Goal: Task Accomplishment & Management: Complete application form

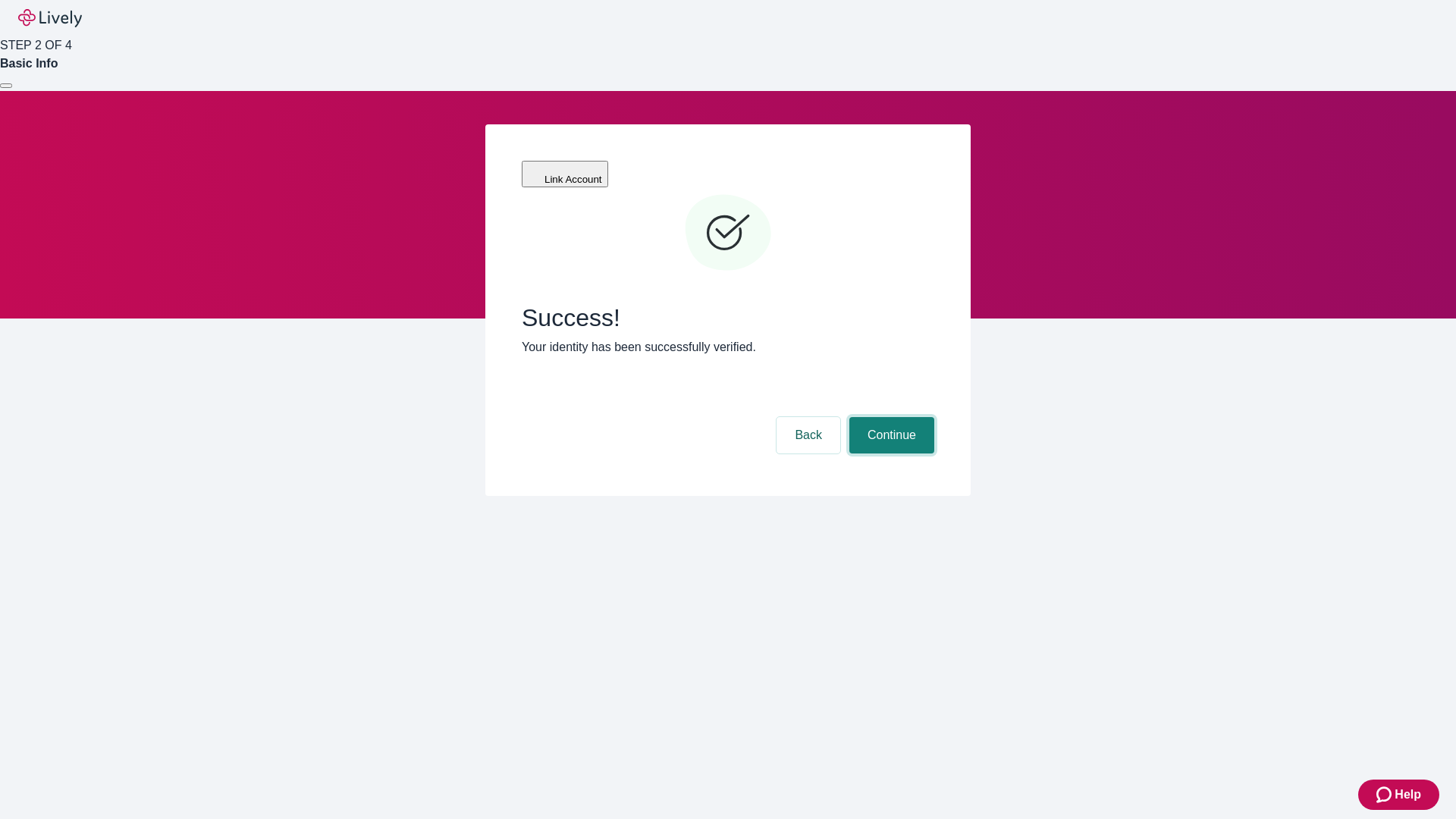
click at [890, 417] on button "Continue" at bounding box center [892, 435] width 85 height 36
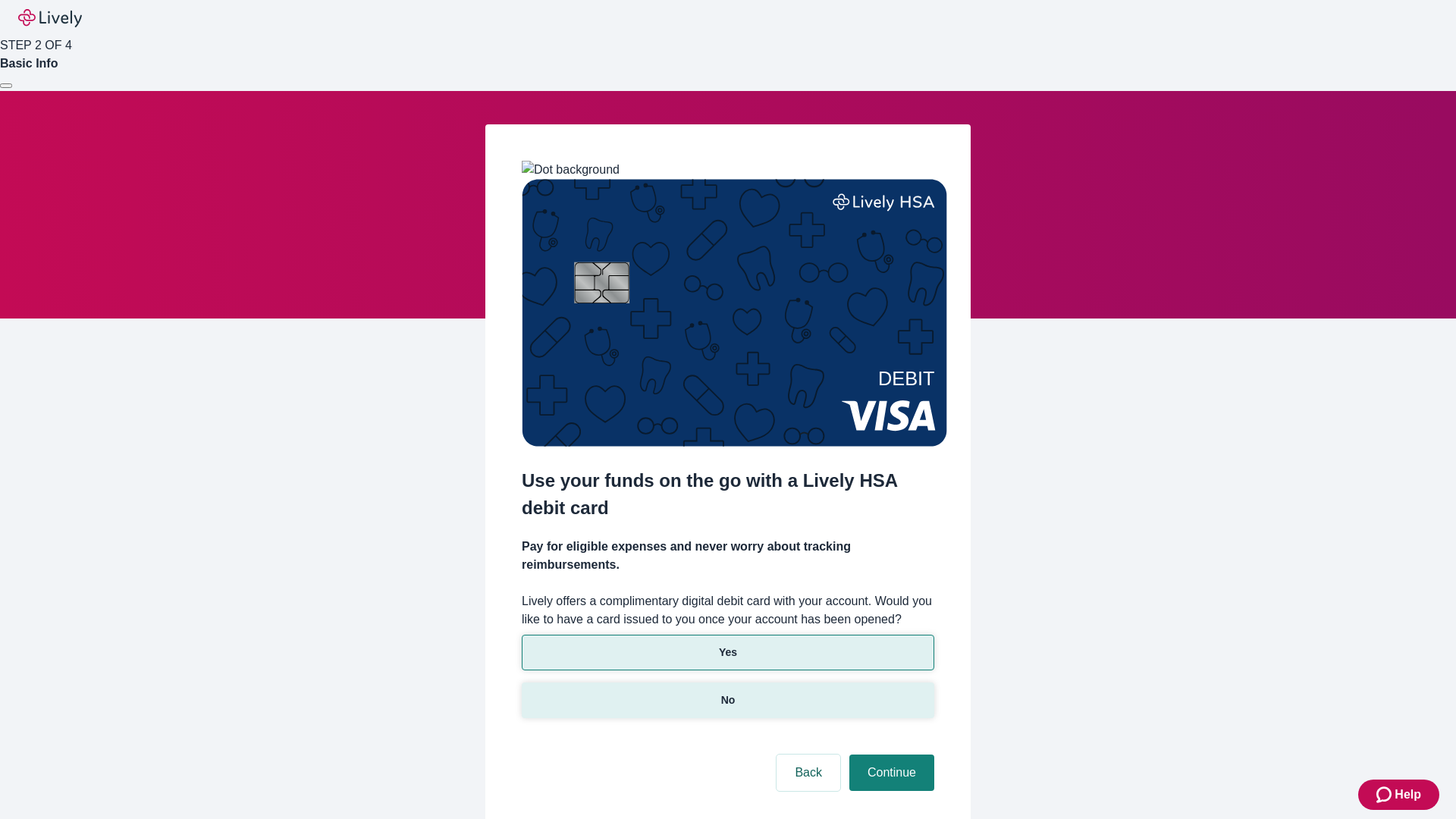
click at [728, 692] on p "No" at bounding box center [728, 700] width 14 height 16
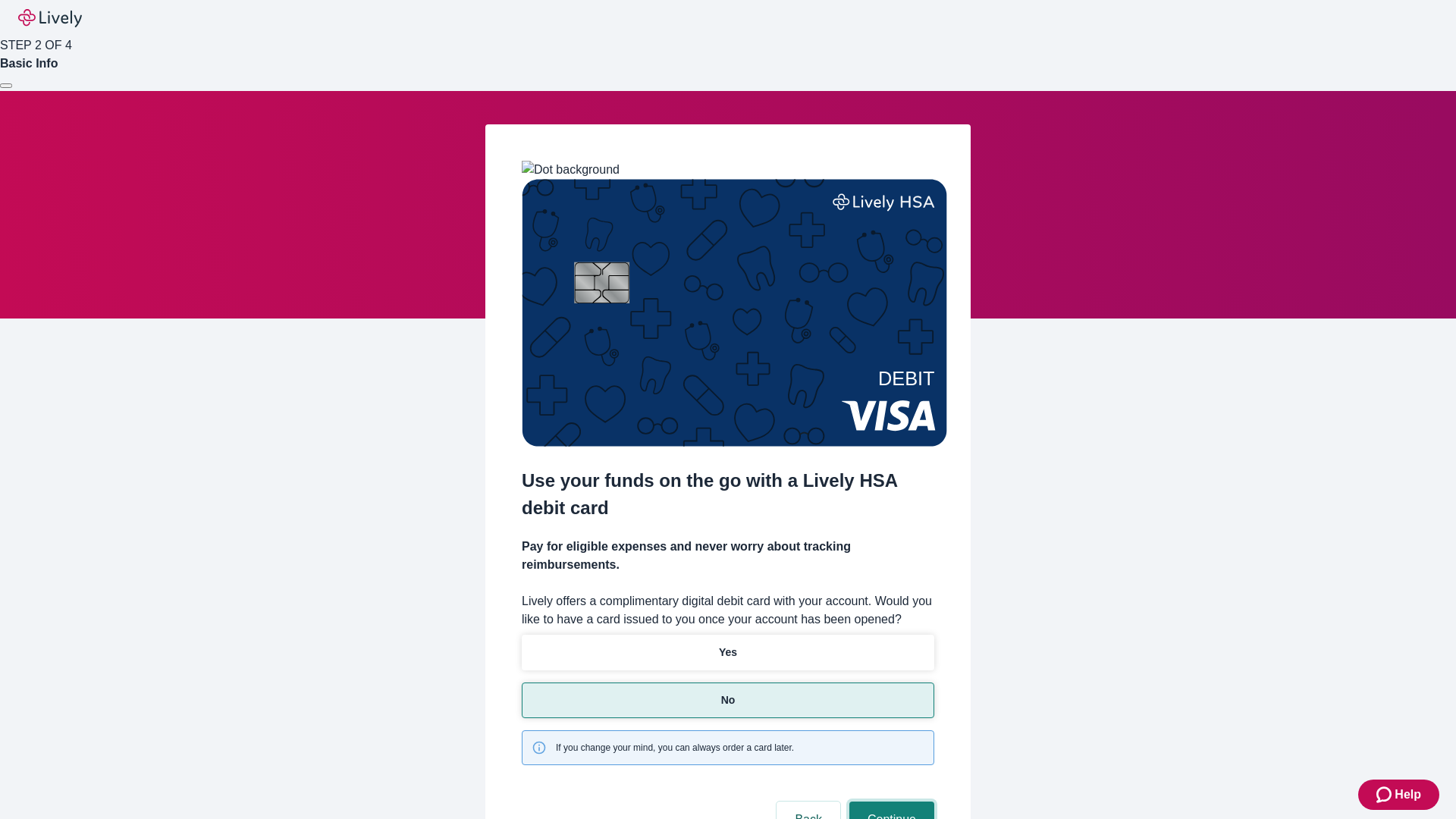
click at [890, 802] on button "Continue" at bounding box center [892, 820] width 85 height 36
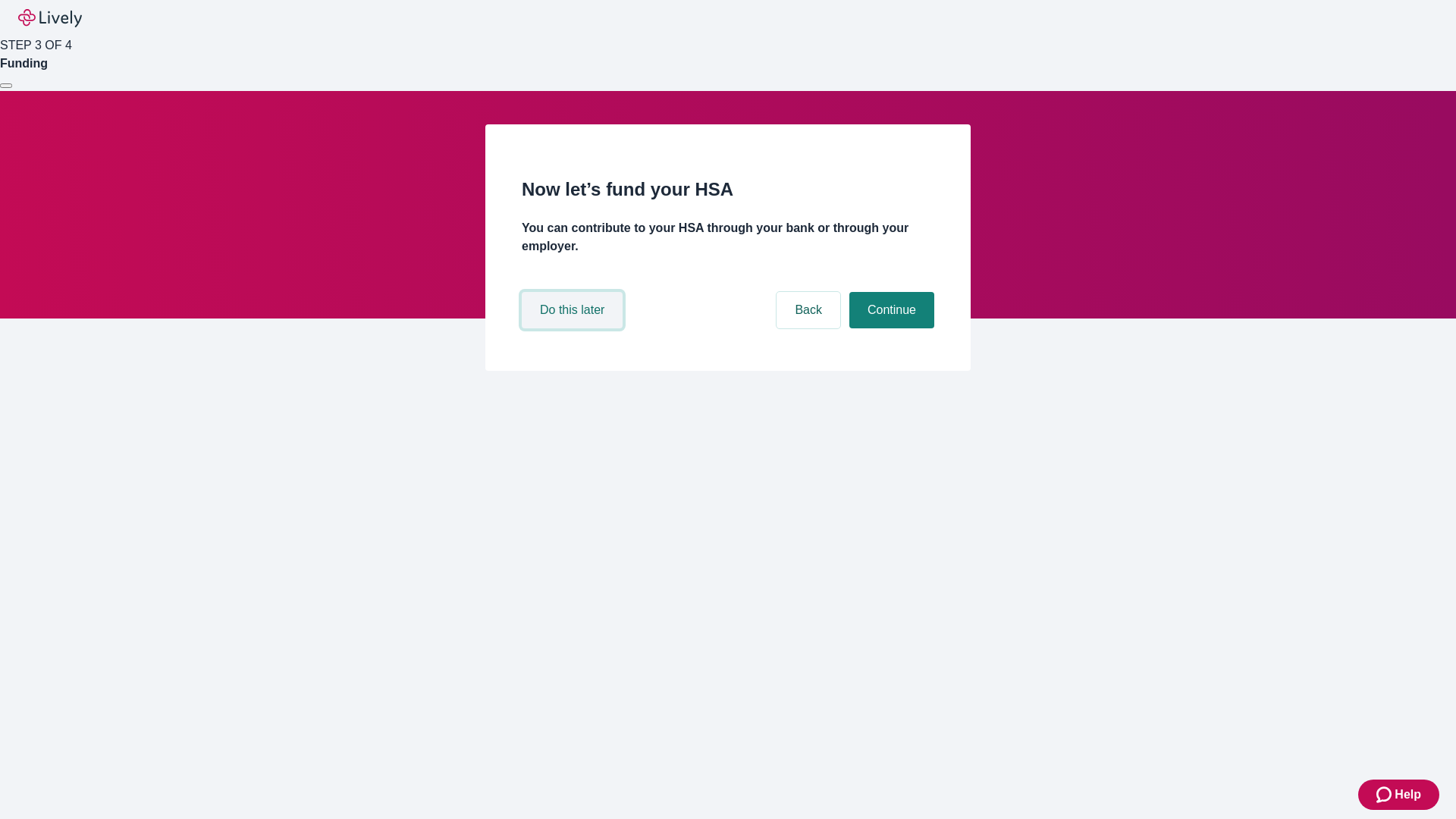
click at [574, 328] on button "Do this later" at bounding box center [572, 310] width 101 height 36
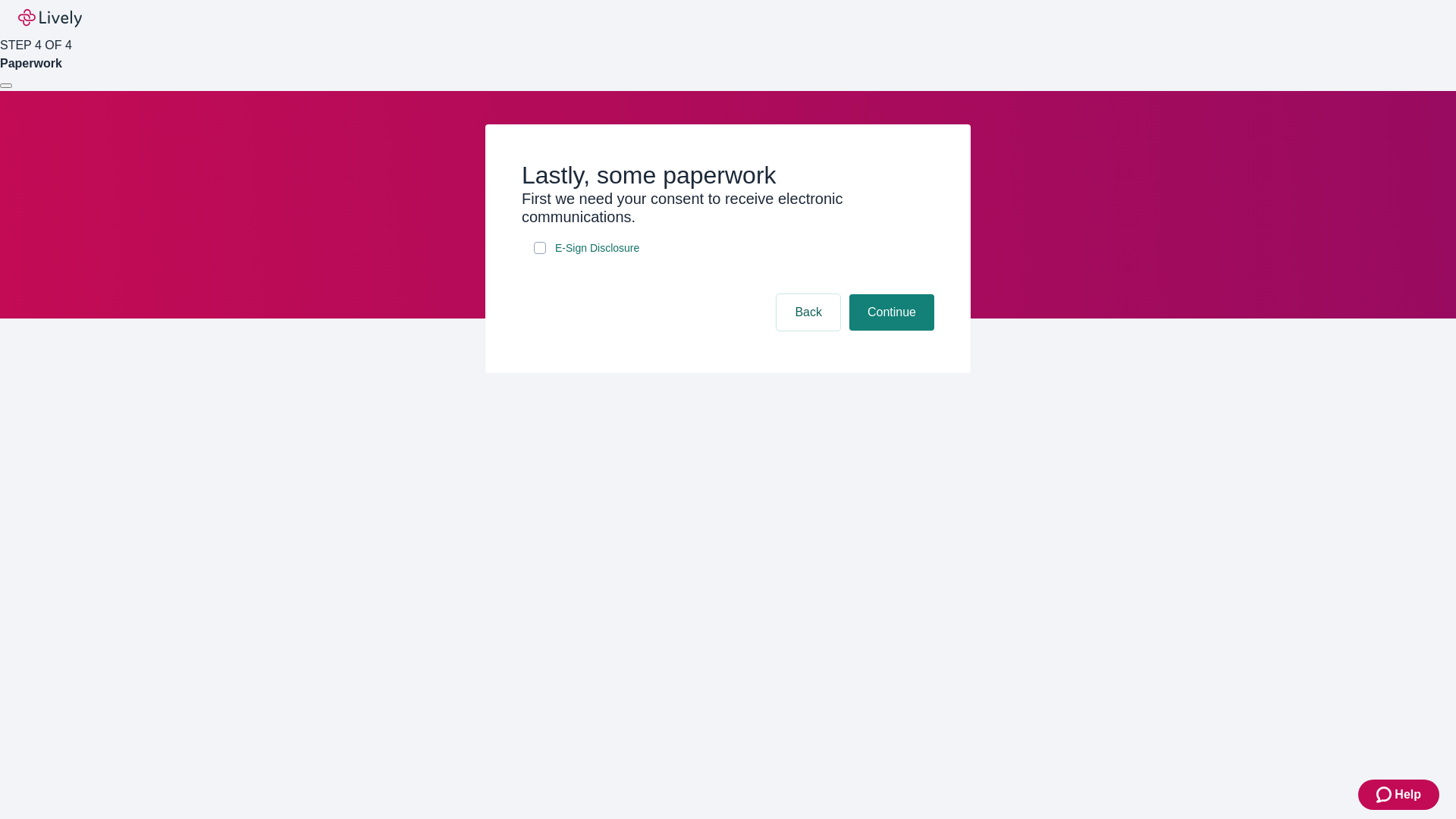
click at [540, 254] on input "E-Sign Disclosure" at bounding box center [539, 247] width 12 height 12
checkbox input "true"
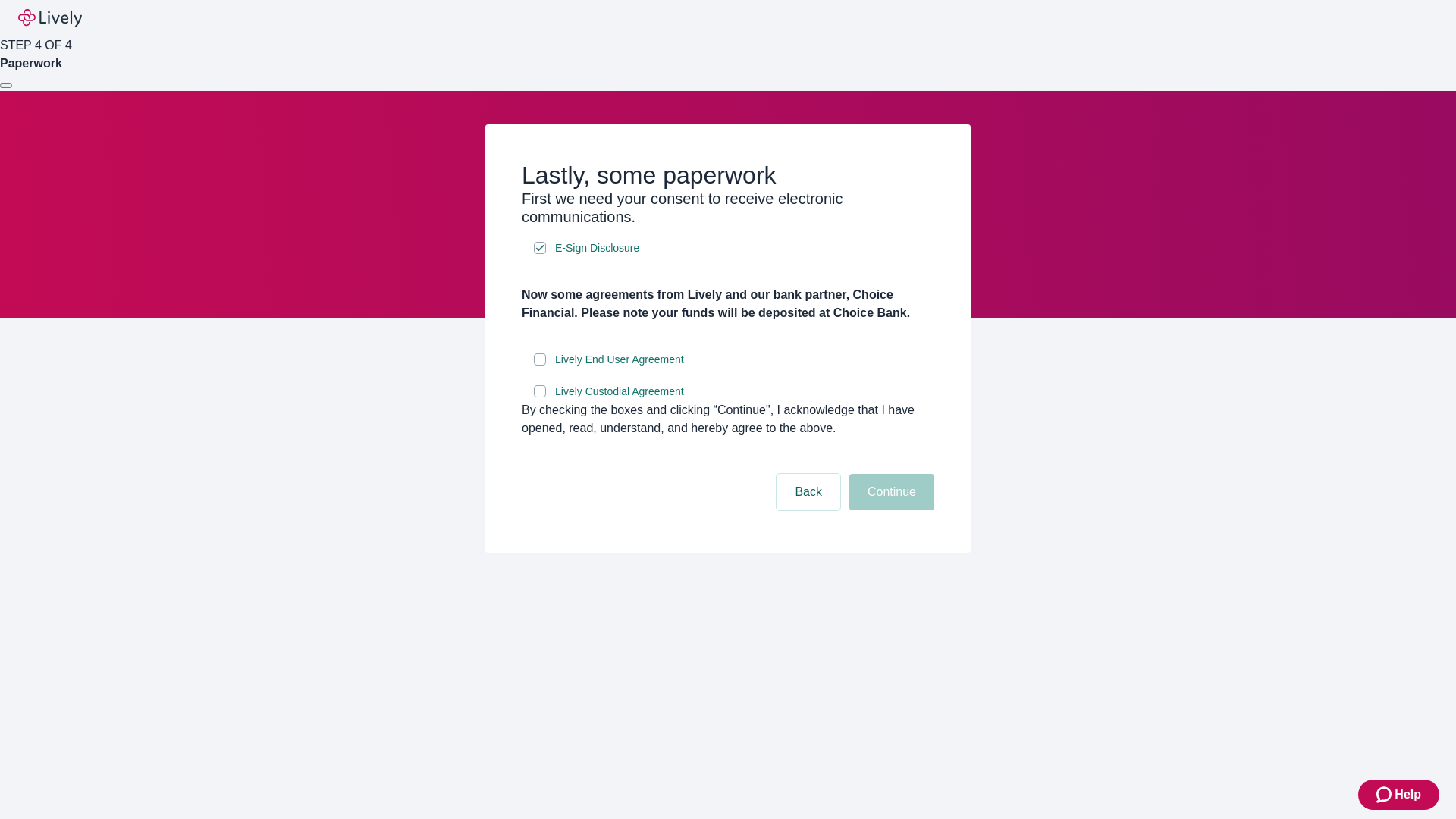
click at [540, 365] on input "Lively End User Agreement" at bounding box center [539, 359] width 12 height 12
checkbox input "true"
click at [540, 398] on input "Lively Custodial Agreement" at bounding box center [539, 390] width 12 height 12
checkbox input "true"
click at [890, 510] on button "Continue" at bounding box center [892, 492] width 85 height 36
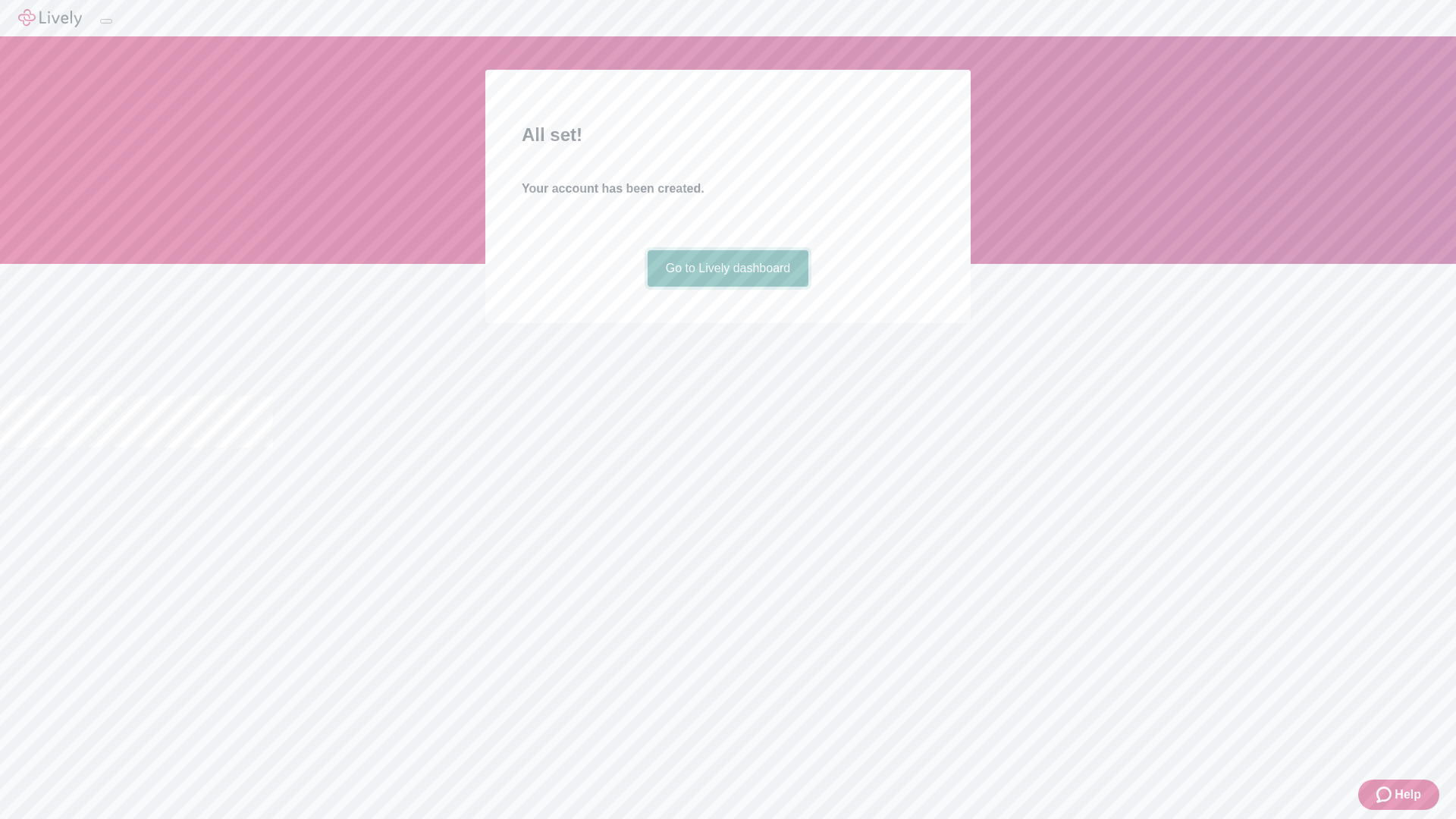
click at [728, 286] on link "Go to Lively dashboard" at bounding box center [728, 268] width 161 height 36
